Goal: Task Accomplishment & Management: Manage account settings

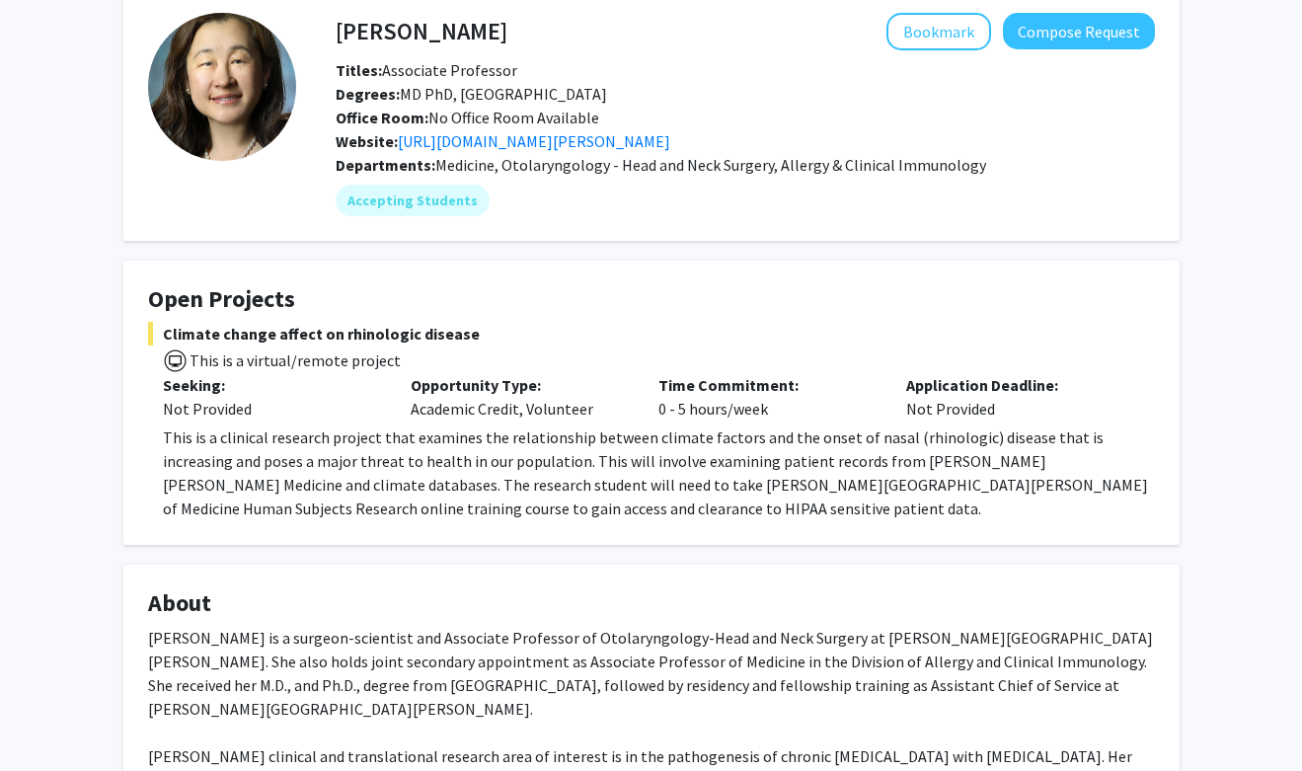
scroll to position [93, 0]
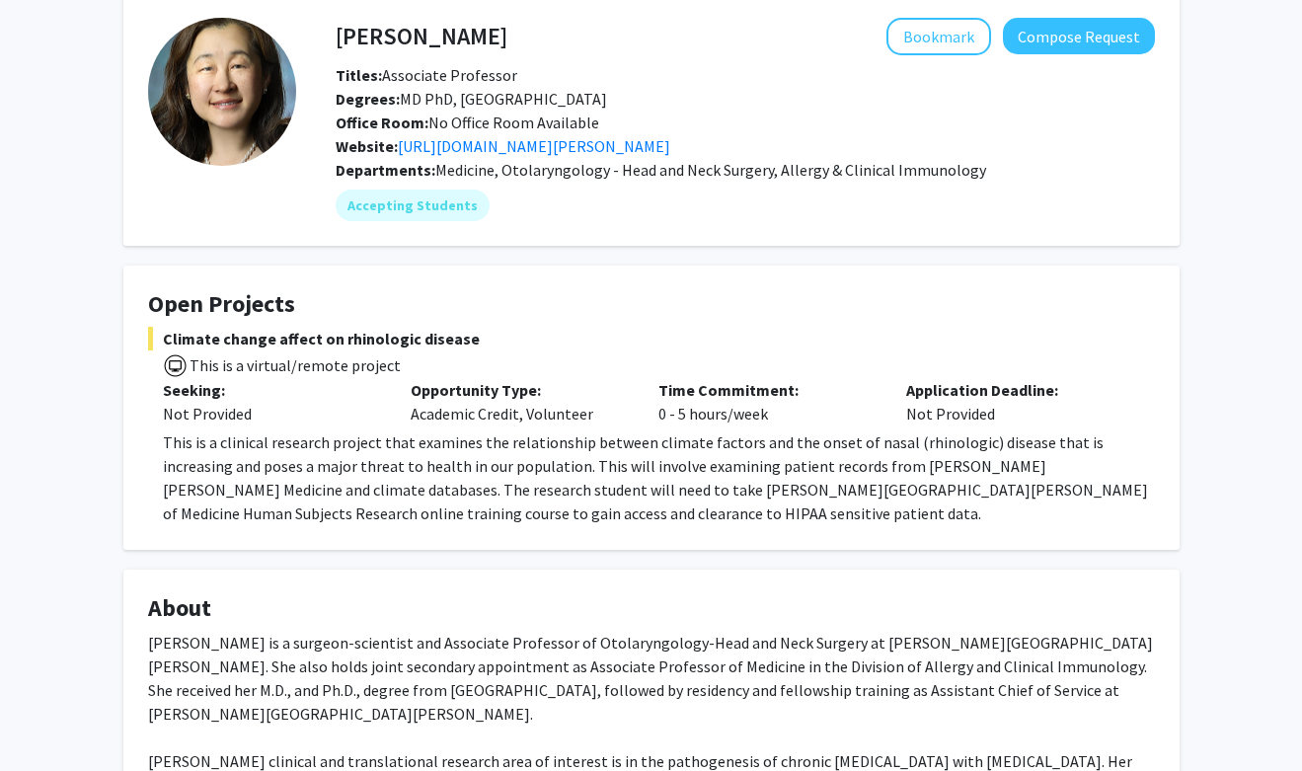
click at [648, 478] on p "This is a clinical research project that examines the relationship between clim…" at bounding box center [659, 478] width 992 height 95
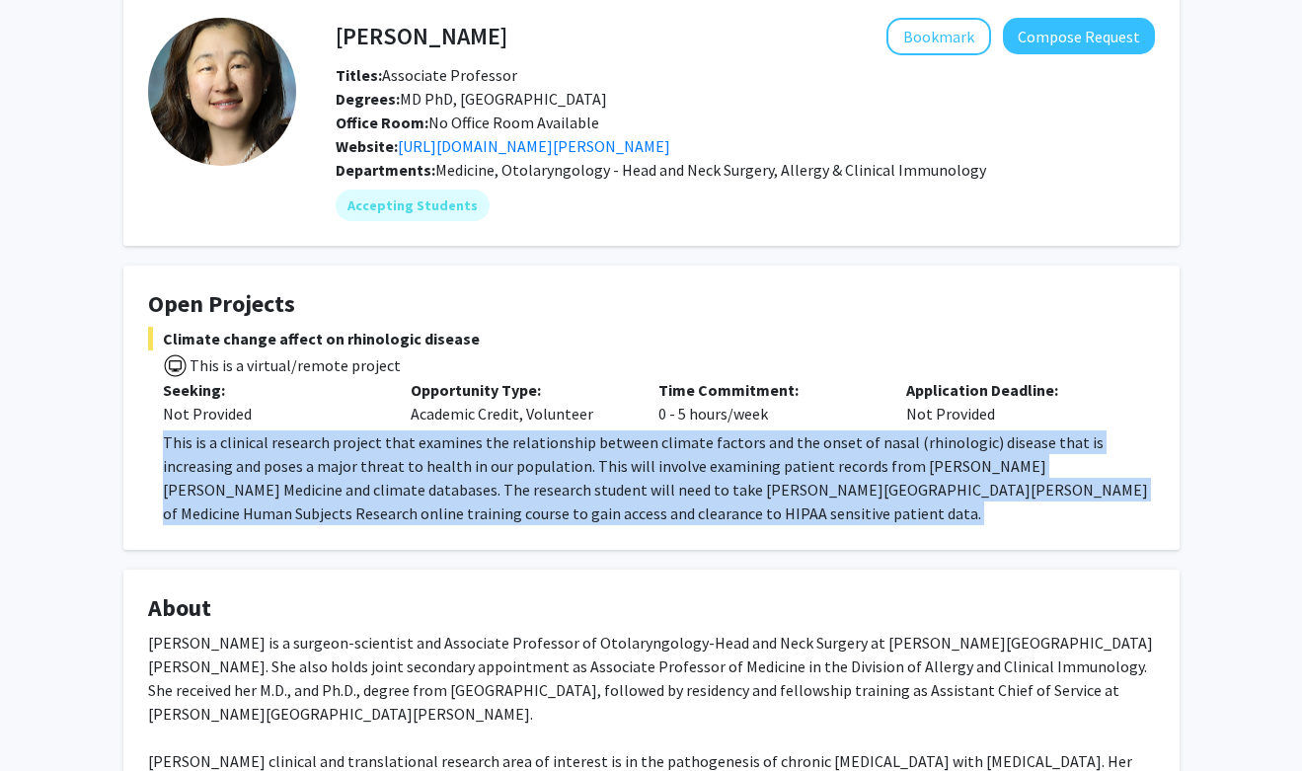
click at [648, 478] on p "This is a clinical research project that examines the relationship between clim…" at bounding box center [659, 478] width 992 height 95
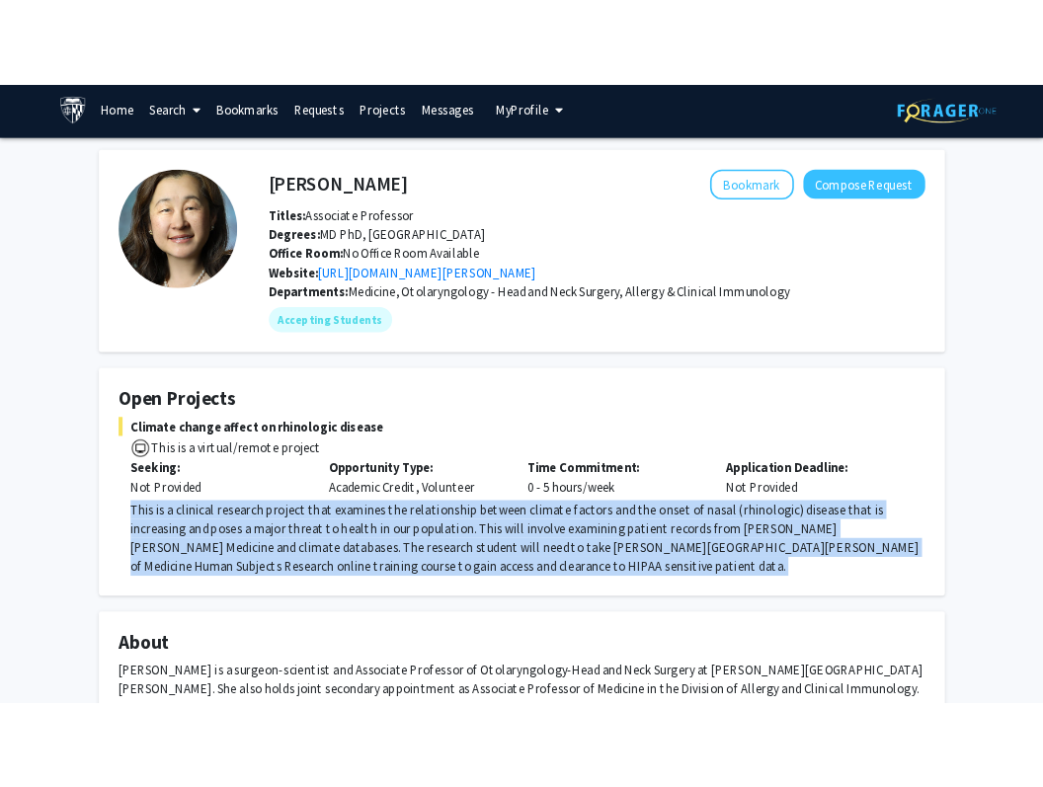
scroll to position [0, 0]
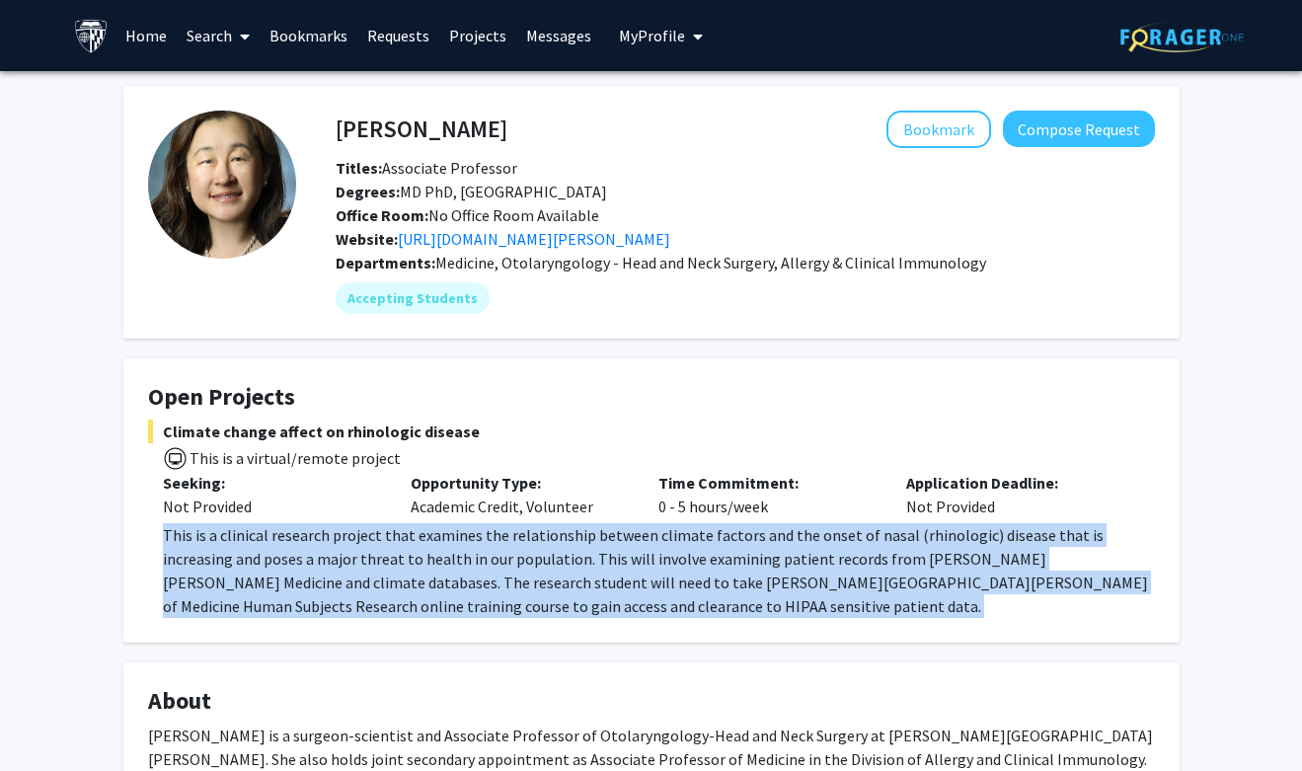
click at [458, 37] on link "Projects" at bounding box center [477, 35] width 77 height 69
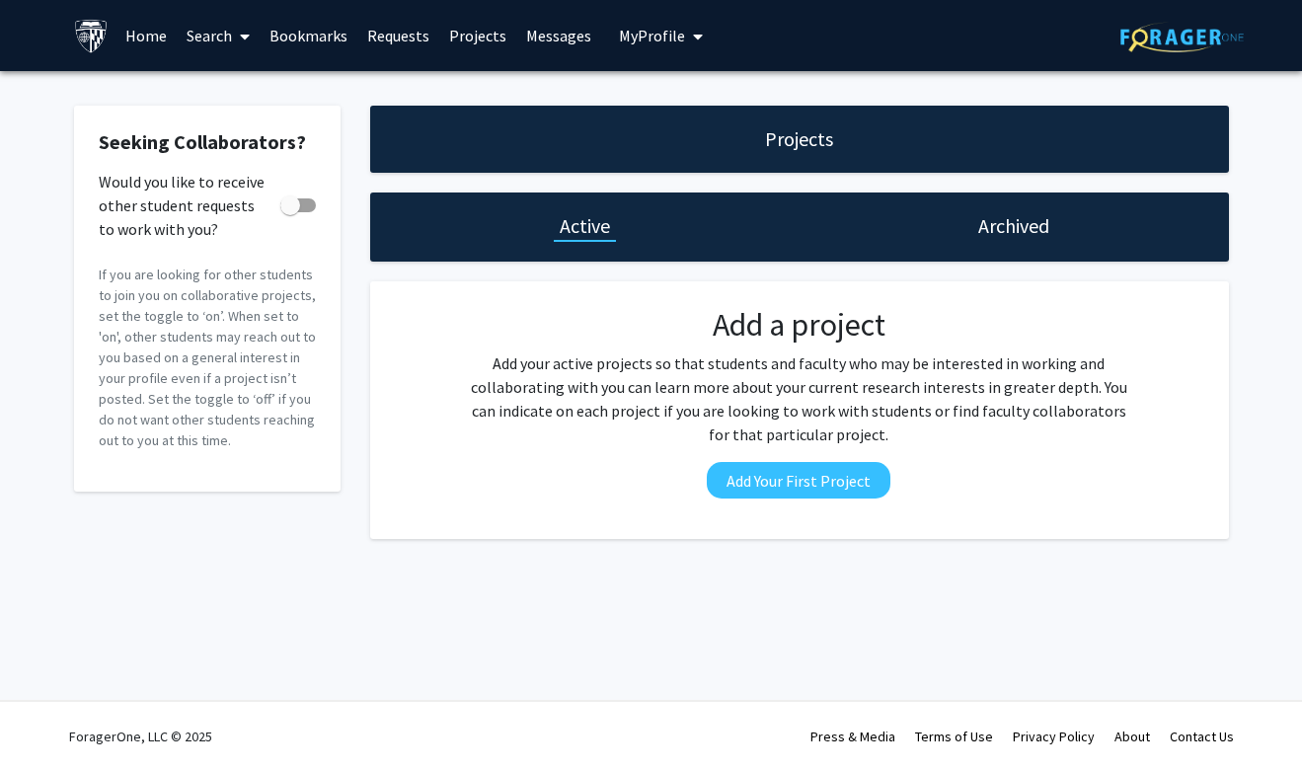
click at [329, 35] on link "Bookmarks" at bounding box center [309, 35] width 98 height 69
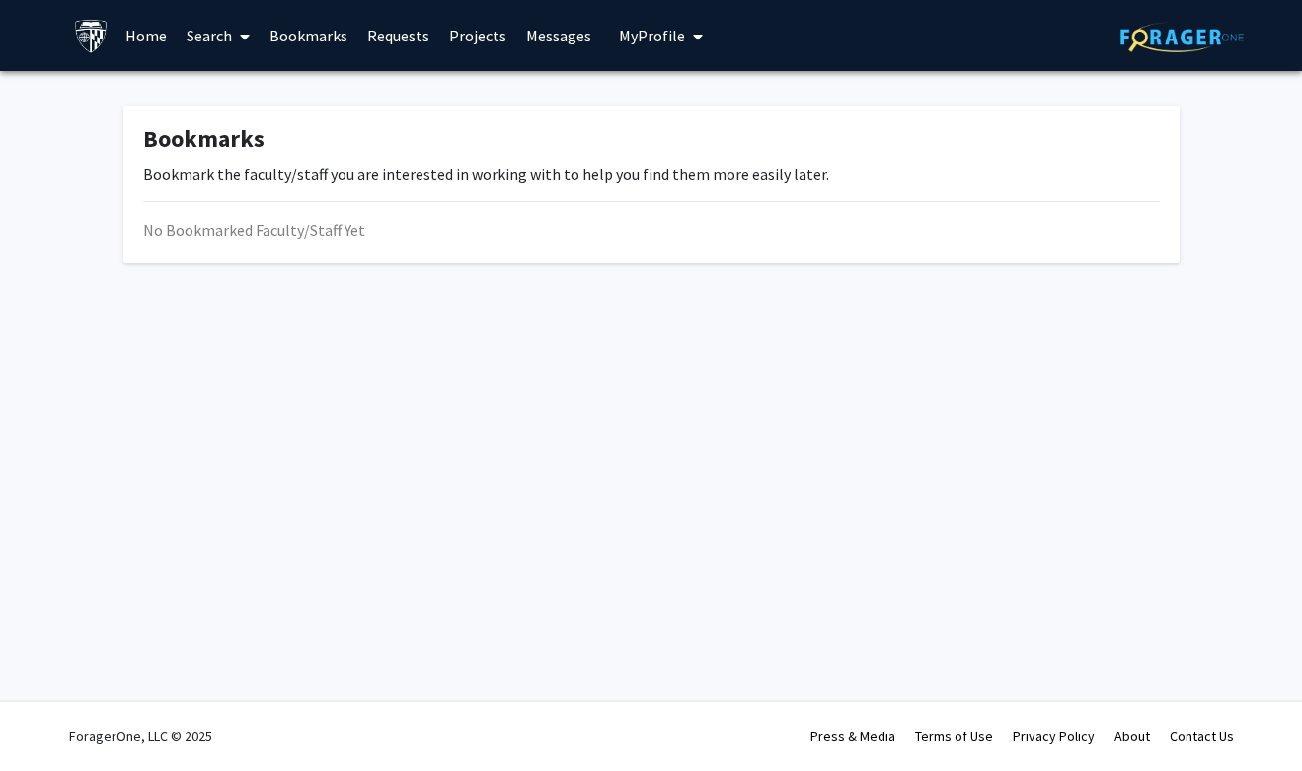
click at [222, 28] on link "Search" at bounding box center [218, 35] width 83 height 69
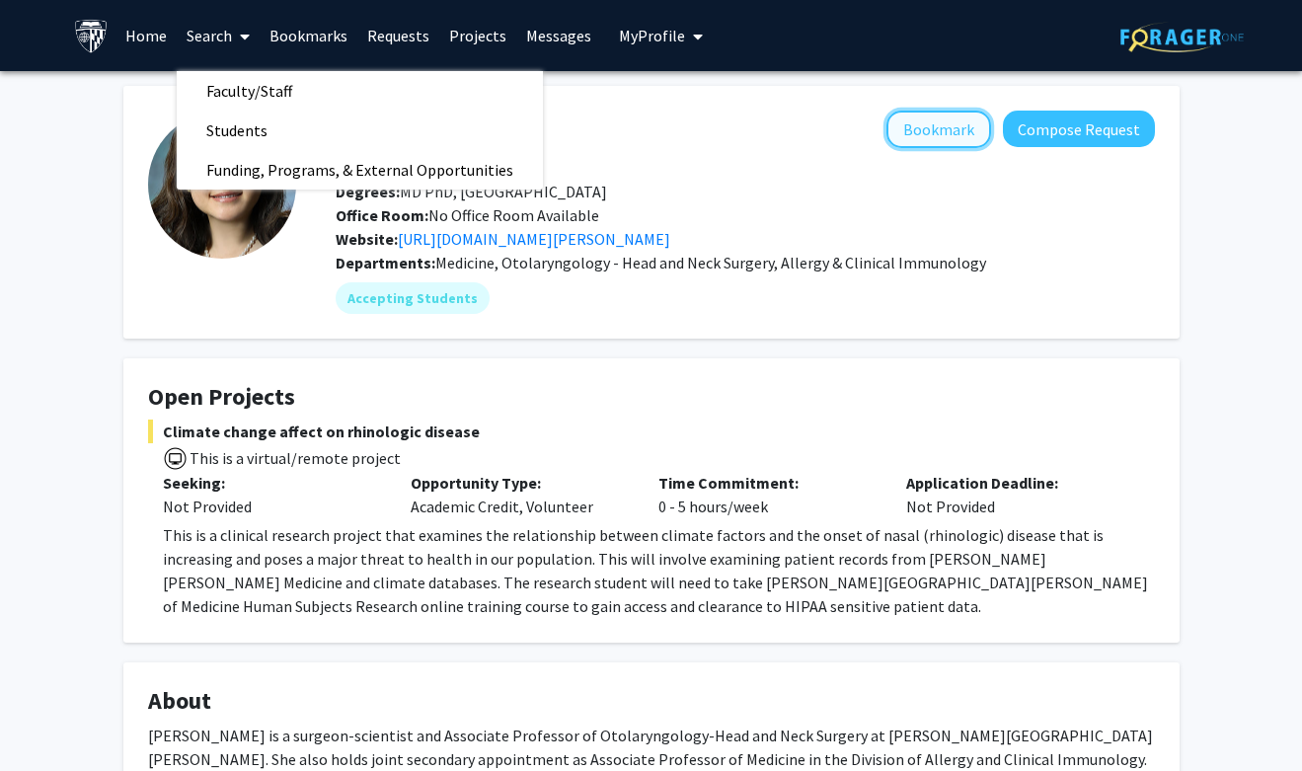
click at [949, 118] on button "Bookmark" at bounding box center [939, 130] width 105 height 38
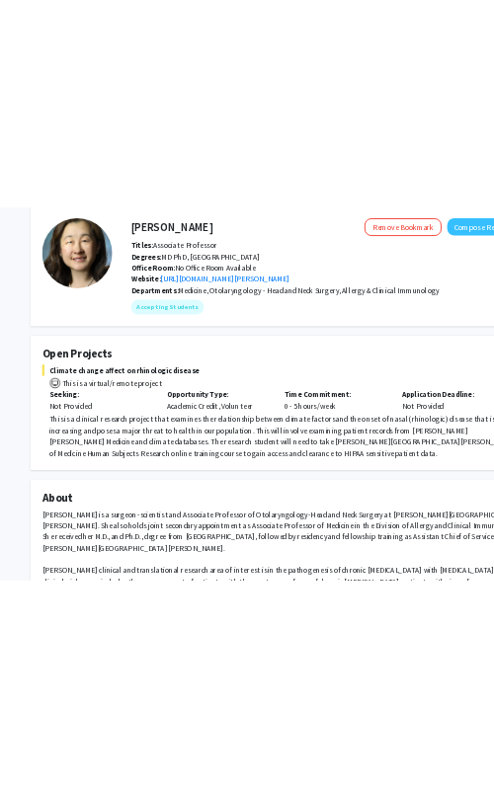
scroll to position [94, 0]
